Goal: Task Accomplishment & Management: Manage account settings

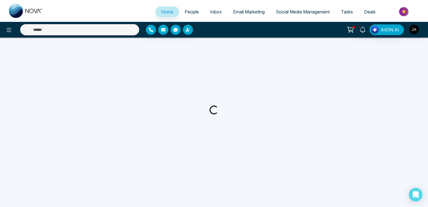
select select "*"
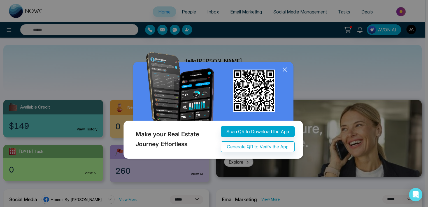
click at [286, 69] on icon at bounding box center [285, 70] width 4 height 4
